Goal: Information Seeking & Learning: Learn about a topic

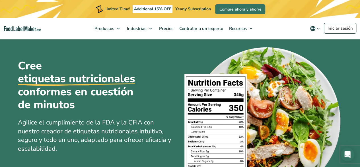
scroll to position [9, 0]
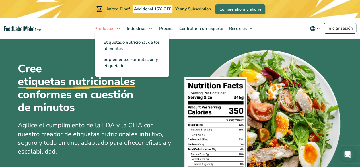
click at [120, 26] on link "Productos" at bounding box center [107, 28] width 31 height 20
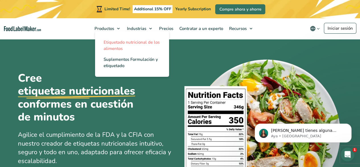
click at [130, 48] on link "Etiquetado nutricional de los alimentos" at bounding box center [132, 45] width 74 height 17
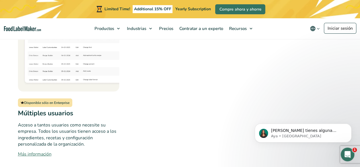
scroll to position [720, 0]
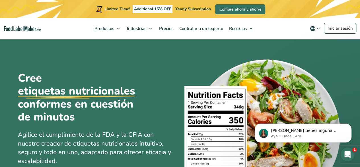
scroll to position [9, 0]
